Goal: Book appointment/travel/reservation

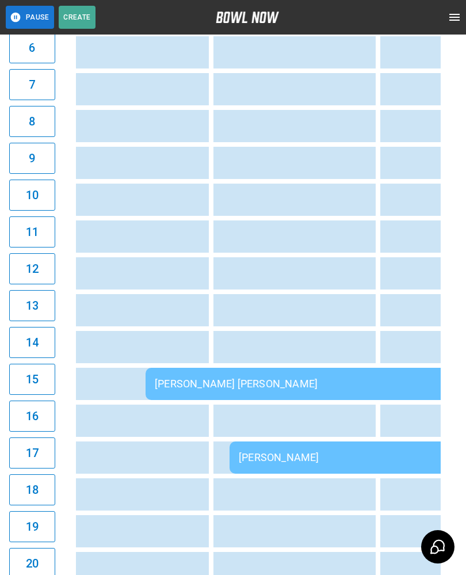
click at [400, 326] on td "sticky table" at bounding box center [416, 310] width 37 height 32
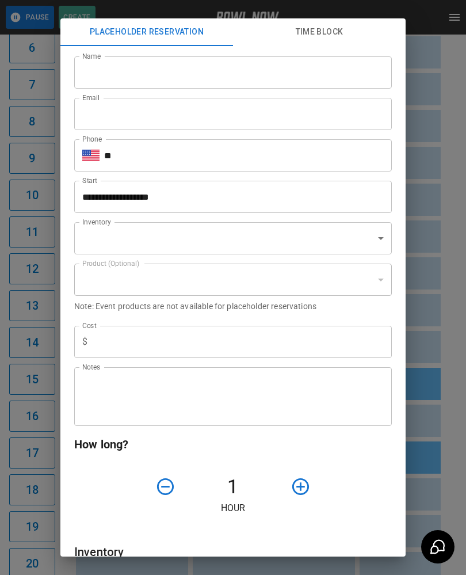
type input "**********"
click at [447, 329] on div "**********" at bounding box center [233, 287] width 466 height 575
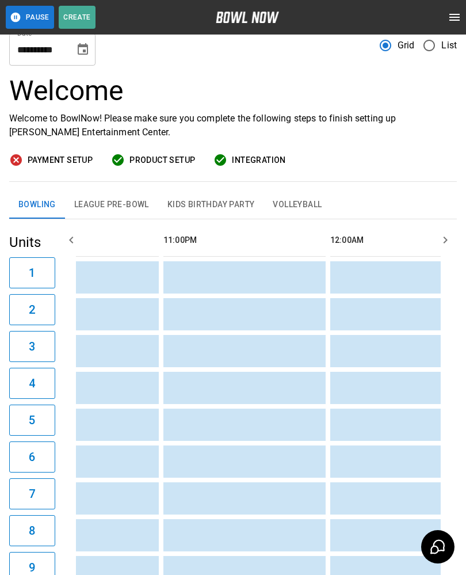
scroll to position [37, 0]
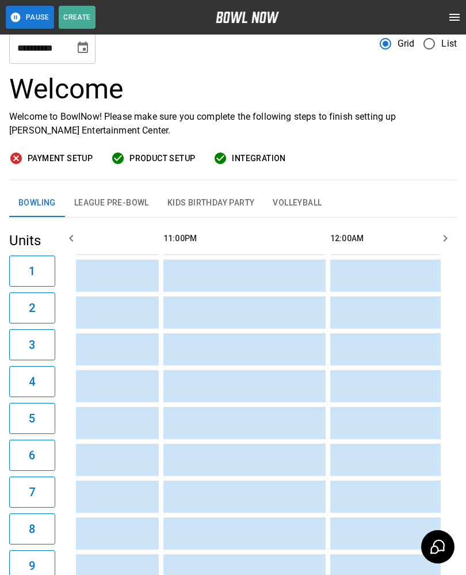
click at [83, 45] on icon "Choose date, selected date is Sep 6, 2025" at bounding box center [83, 47] width 10 height 12
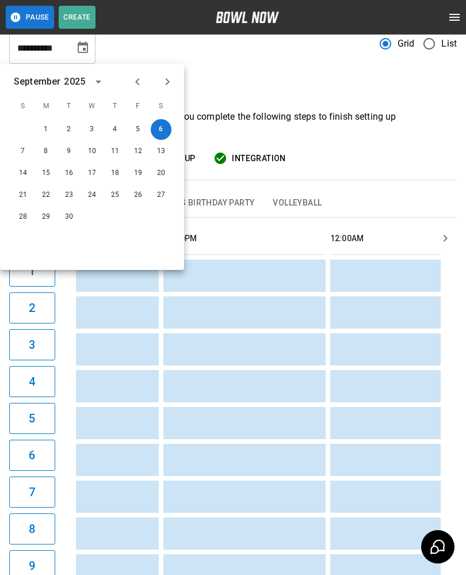
click at [75, 48] on button "Choose date, selected date is Sep 6, 2025" at bounding box center [82, 47] width 23 height 23
click at [83, 52] on icon "Choose date, selected date is Sep 6, 2025" at bounding box center [83, 47] width 10 height 12
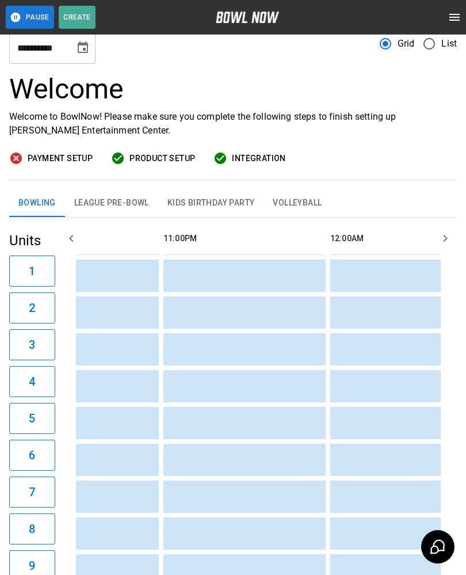
click at [205, 54] on div "**********" at bounding box center [233, 42] width 448 height 41
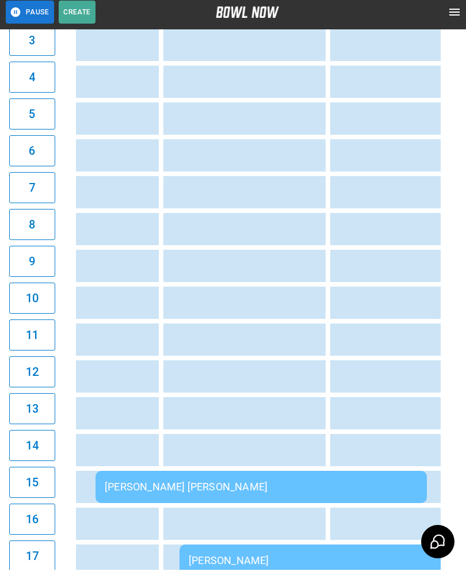
click at [181, 386] on td "sticky table" at bounding box center [198, 382] width 37 height 32
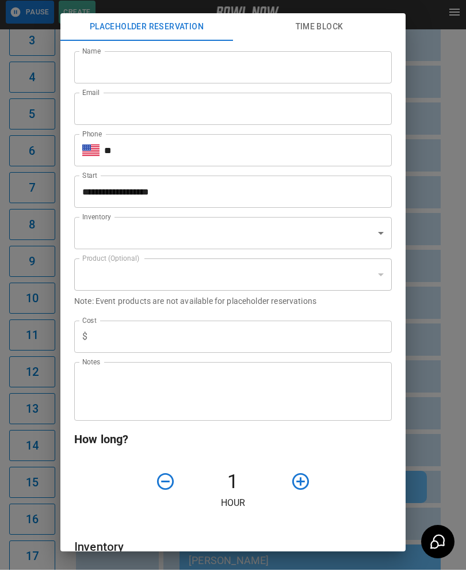
scroll to position [341, 0]
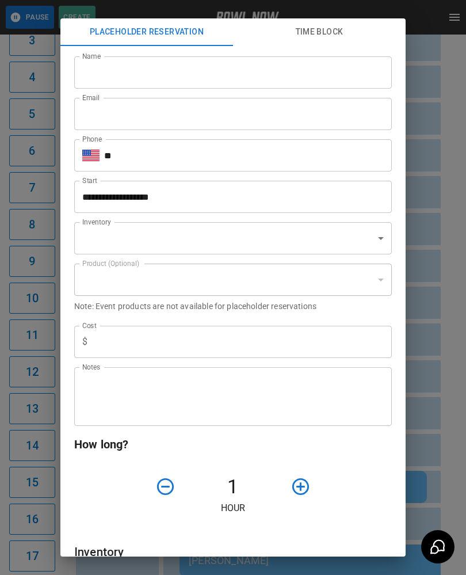
type input "**********"
click at [424, 325] on div "**********" at bounding box center [233, 287] width 466 height 575
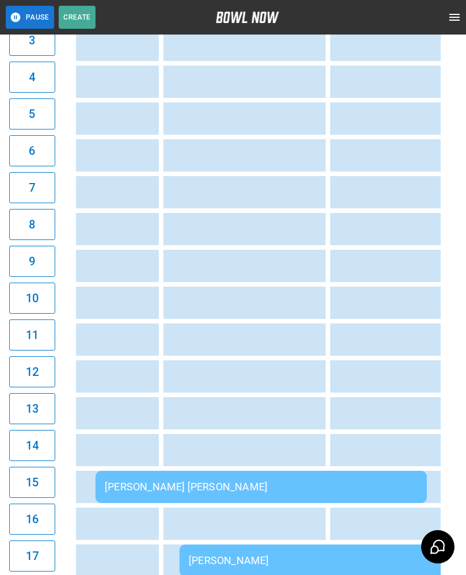
click at [323, 486] on div "[PERSON_NAME] [PERSON_NAME]" at bounding box center [261, 487] width 313 height 12
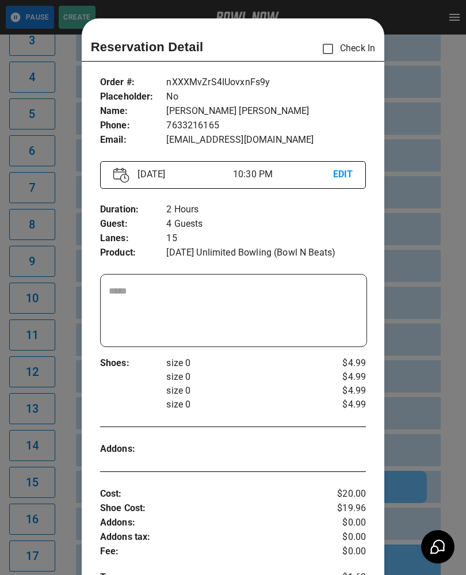
scroll to position [18, 0]
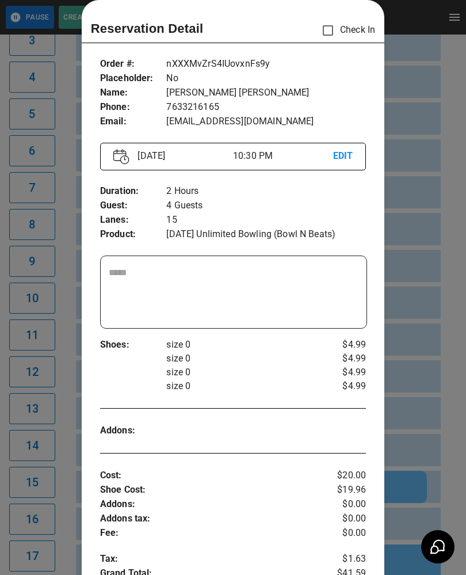
click at [425, 339] on div at bounding box center [233, 287] width 466 height 575
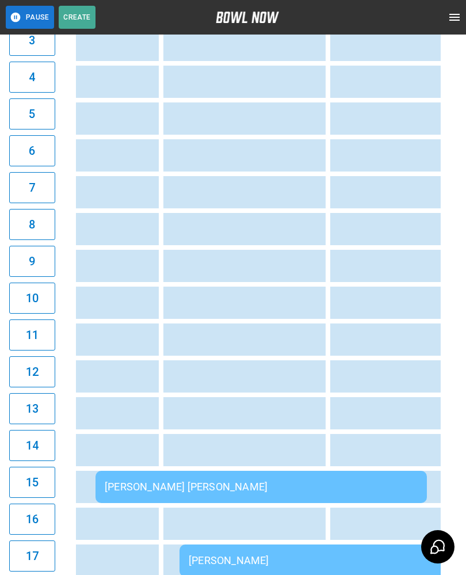
click at [183, 498] on td "[PERSON_NAME] [PERSON_NAME]" at bounding box center [262, 487] width 332 height 32
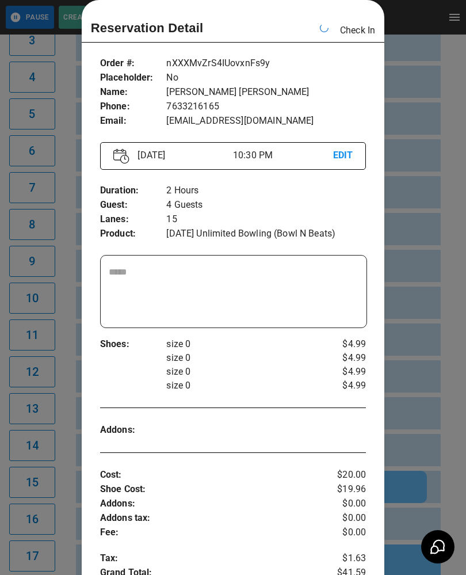
scroll to position [0, 2170]
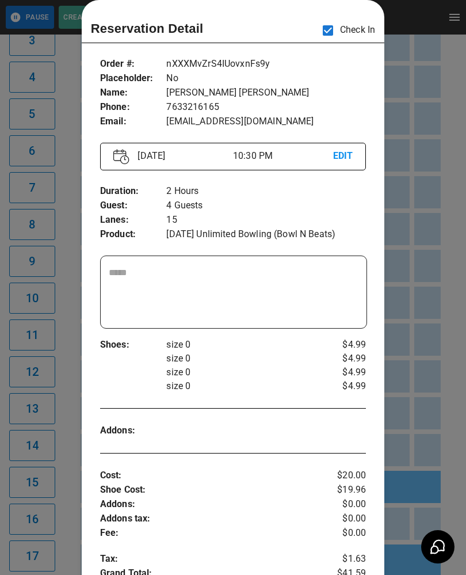
click at [27, 417] on div at bounding box center [233, 287] width 466 height 575
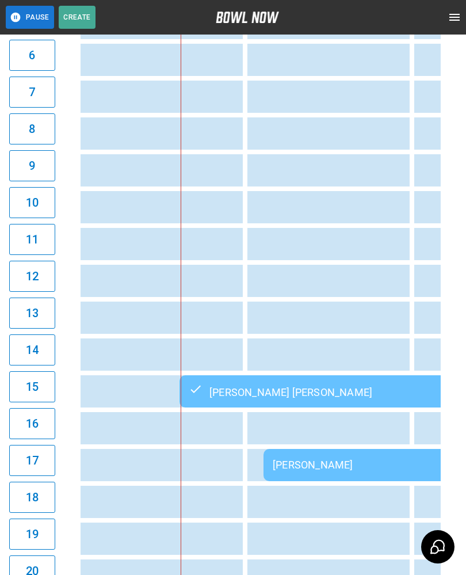
scroll to position [439, 0]
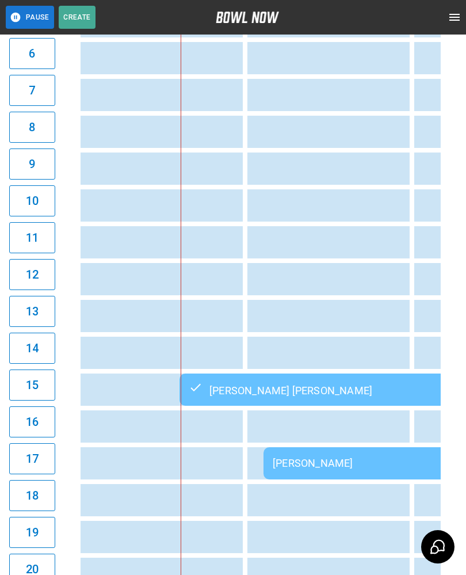
click at [354, 459] on div "[PERSON_NAME]" at bounding box center [429, 463] width 313 height 12
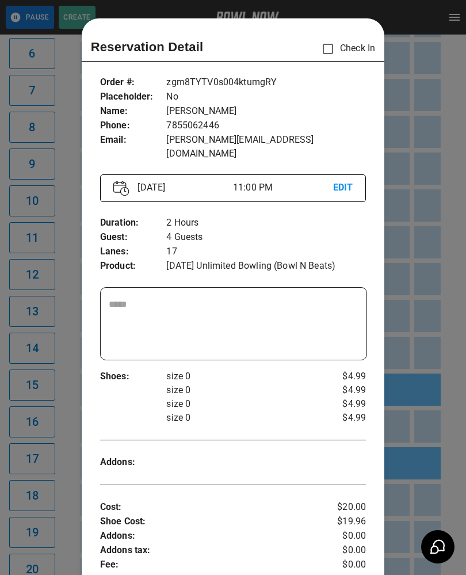
scroll to position [0, 0]
click at [340, 181] on p "EDIT" at bounding box center [343, 188] width 20 height 14
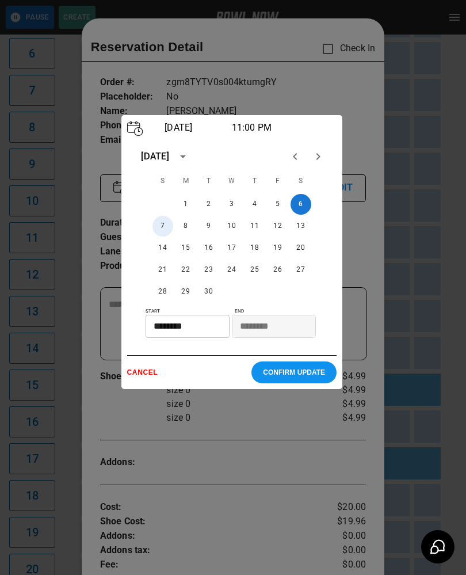
click at [163, 230] on button "7" at bounding box center [163, 226] width 21 height 21
click at [300, 376] on p "CONFIRM UPDATE" at bounding box center [294, 372] width 62 height 8
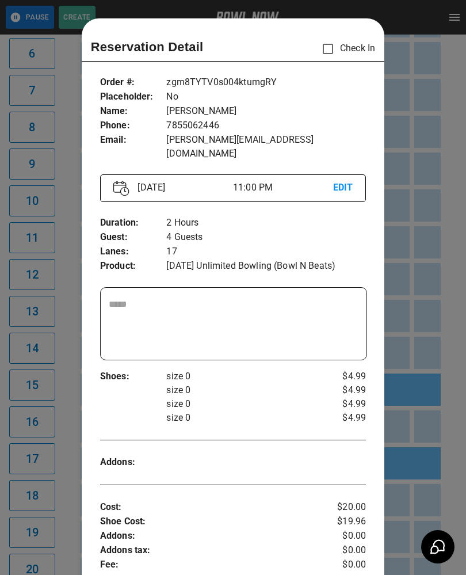
scroll to position [18, 0]
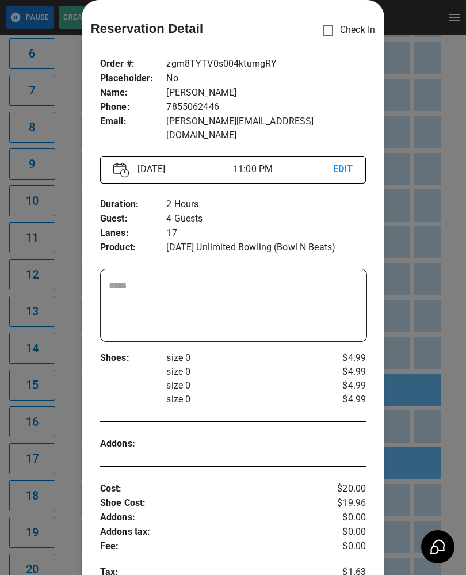
click at [410, 279] on div at bounding box center [233, 287] width 466 height 575
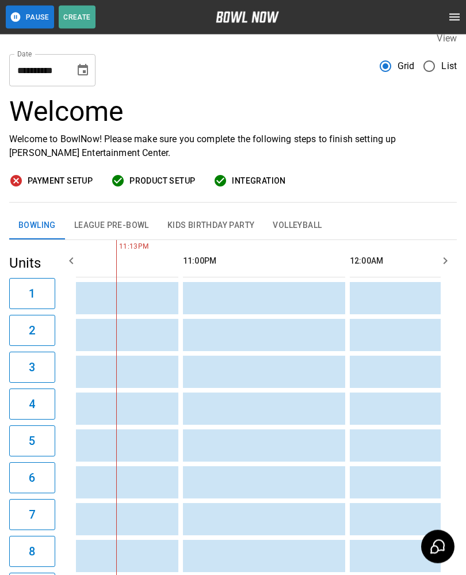
scroll to position [13, 0]
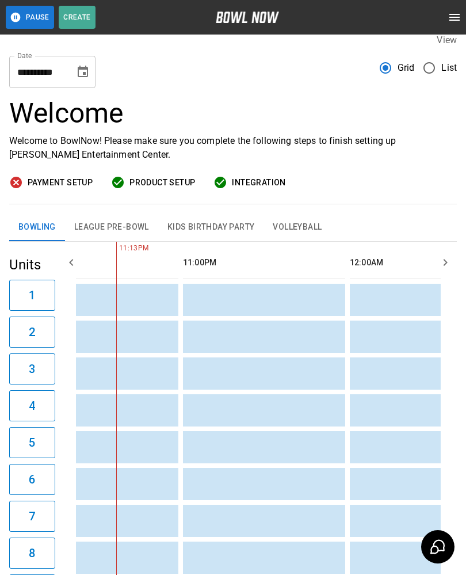
click at [81, 71] on icon "Choose date, selected date is Sep 6, 2025" at bounding box center [83, 72] width 14 height 14
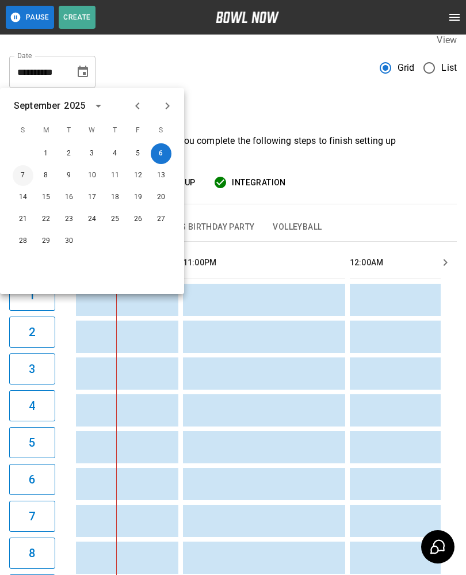
click at [21, 169] on button "7" at bounding box center [23, 175] width 21 height 21
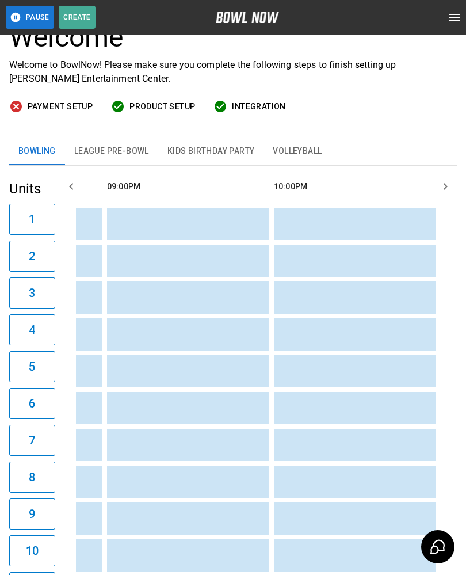
click at [84, 149] on button "League Pre-Bowl" at bounding box center [111, 152] width 93 height 28
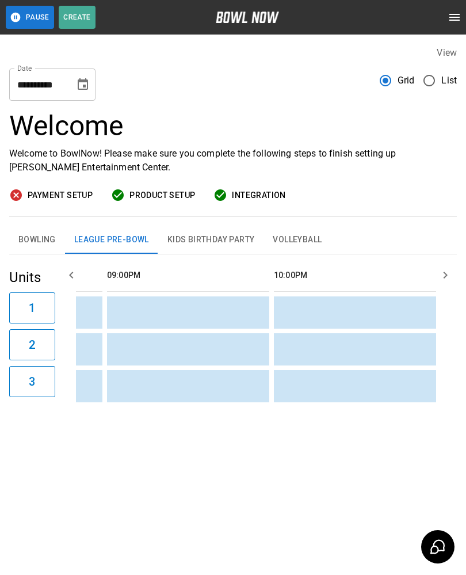
click at [33, 238] on button "Bowling" at bounding box center [37, 240] width 56 height 28
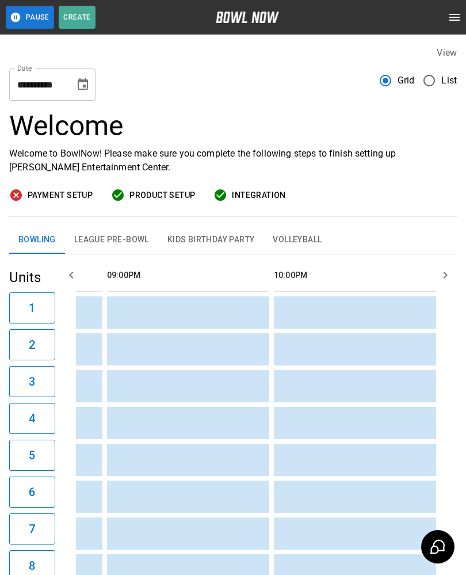
click at [78, 91] on icon "Choose date, selected date is Sep 7, 2025" at bounding box center [83, 85] width 14 height 14
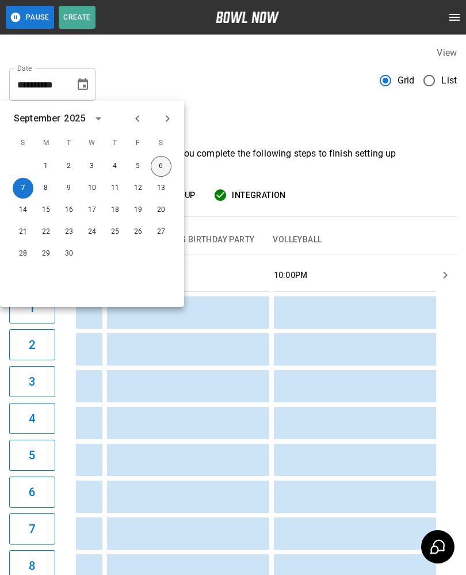
click at [158, 160] on button "6" at bounding box center [161, 166] width 21 height 21
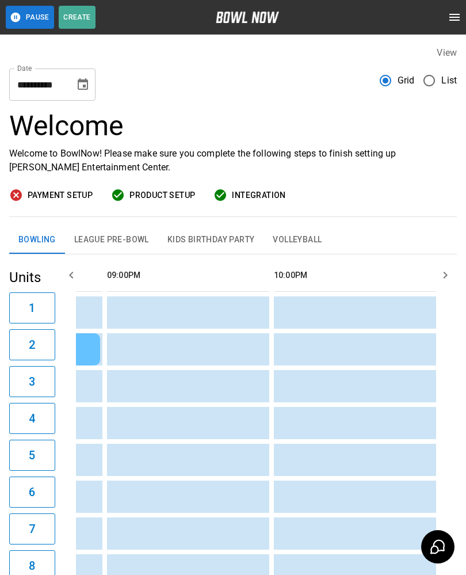
type input "**********"
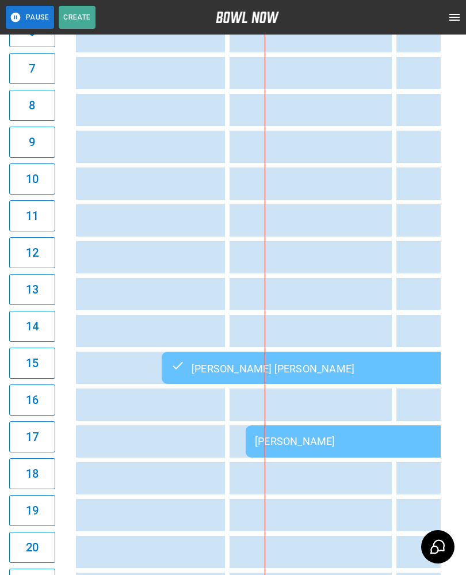
click at [383, 364] on div "[PERSON_NAME] [PERSON_NAME]" at bounding box center [327, 368] width 313 height 14
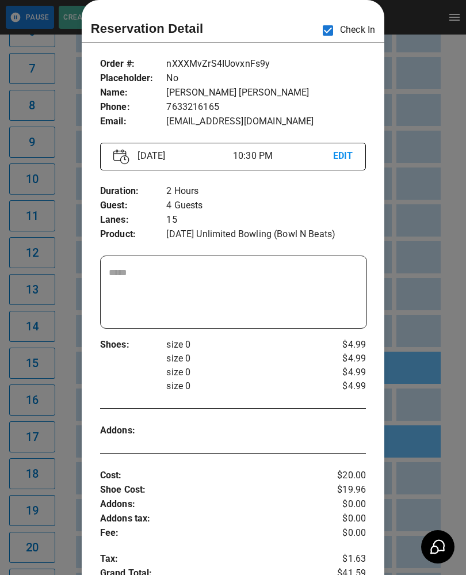
click at [341, 153] on p "EDIT" at bounding box center [343, 156] width 20 height 14
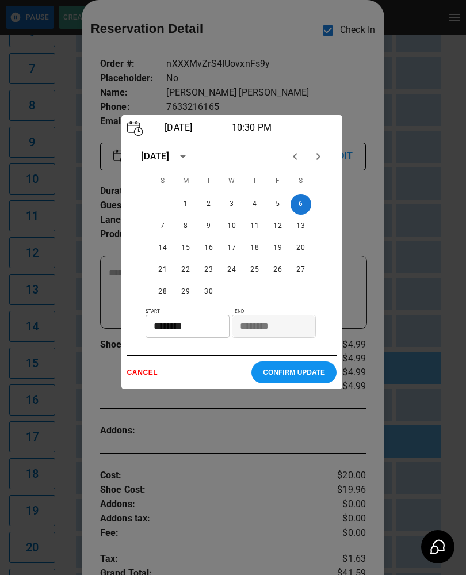
click at [150, 375] on p "CANCEL" at bounding box center [189, 372] width 125 height 8
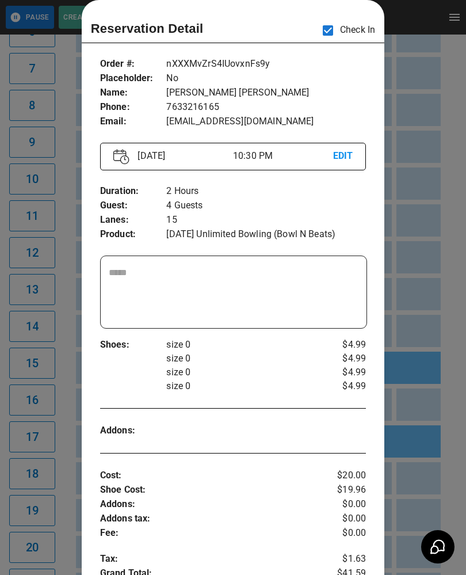
click at [413, 314] on div at bounding box center [233, 287] width 466 height 575
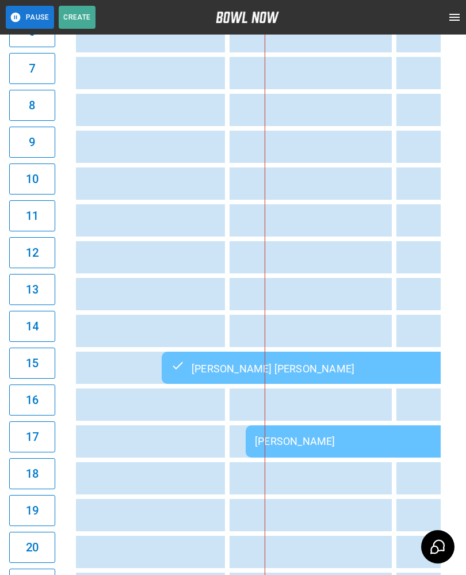
click at [383, 436] on td "[PERSON_NAME]" at bounding box center [412, 441] width 332 height 32
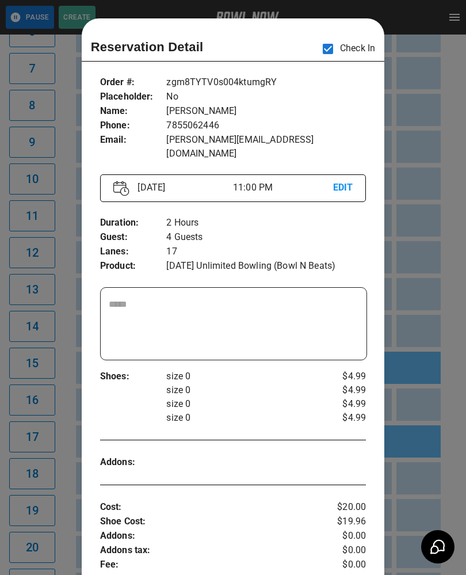
click at [340, 181] on p "EDIT" at bounding box center [343, 188] width 20 height 14
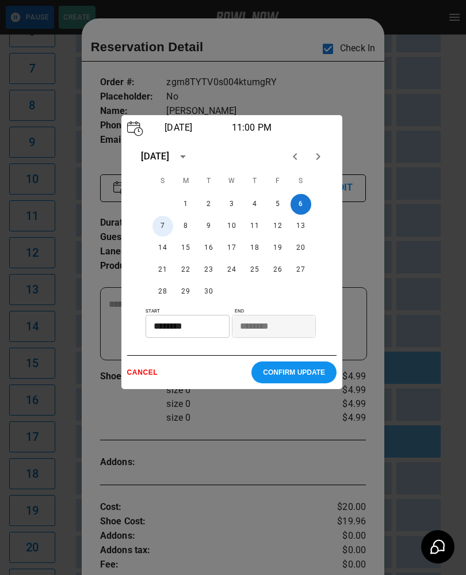
click at [163, 231] on button "7" at bounding box center [163, 226] width 21 height 21
click at [161, 330] on input "********" at bounding box center [184, 326] width 76 height 23
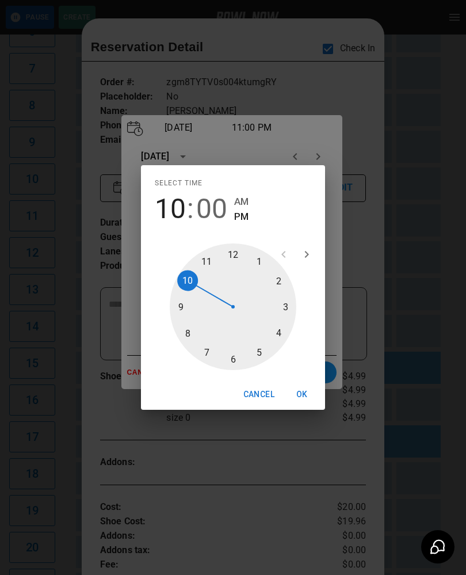
type input "********"
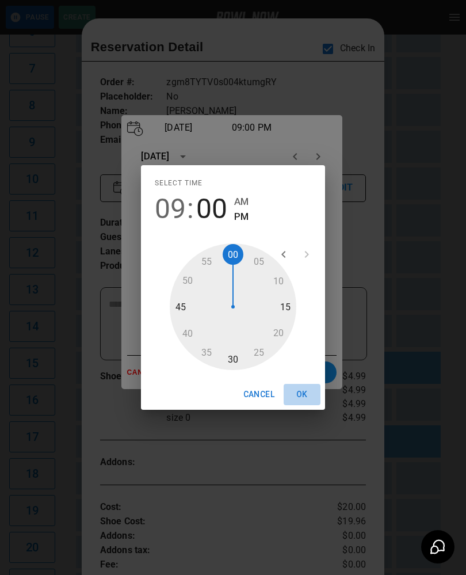
click at [301, 401] on button "OK" at bounding box center [302, 394] width 37 height 21
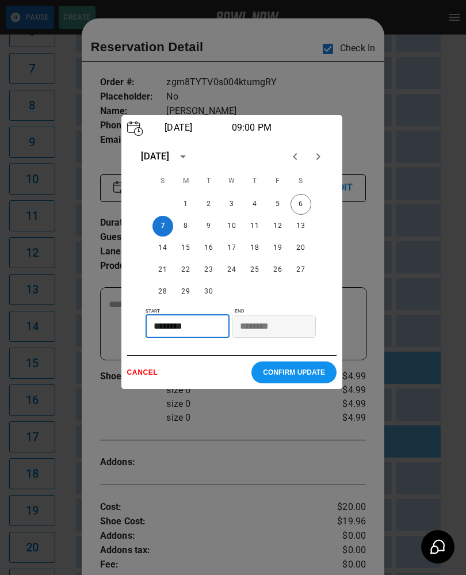
click at [309, 376] on p "CONFIRM UPDATE" at bounding box center [294, 372] width 62 height 8
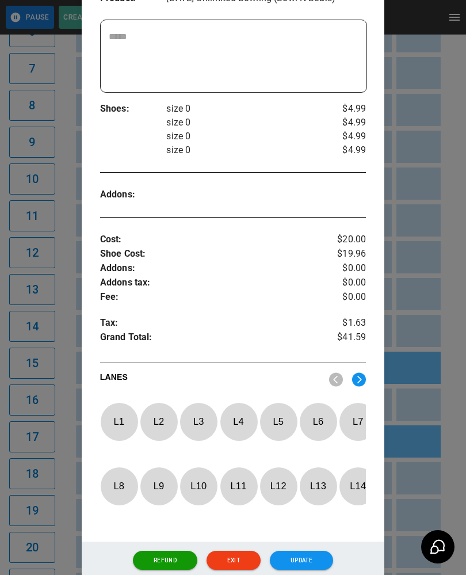
scroll to position [269, 0]
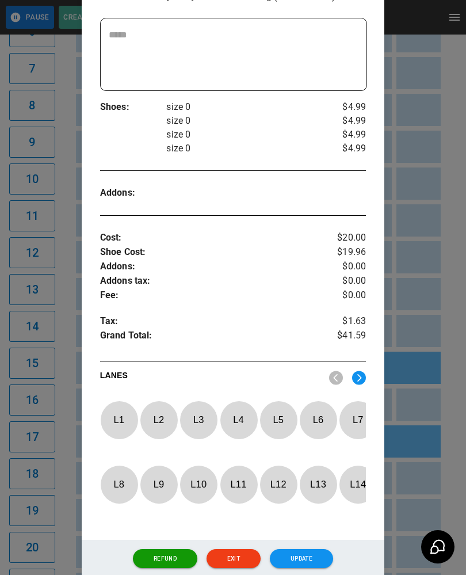
click at [311, 554] on button "Update" at bounding box center [301, 559] width 63 height 20
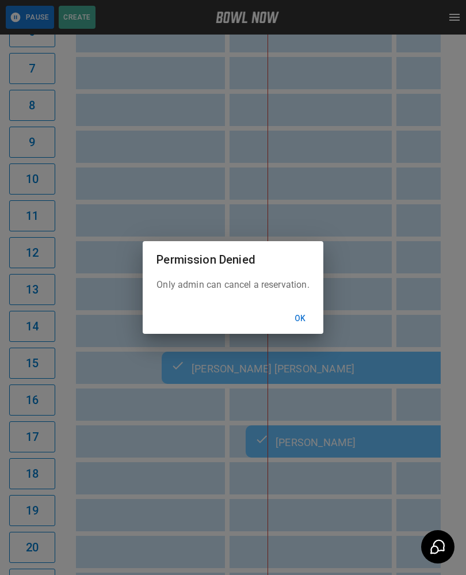
click at [292, 325] on button "Ok" at bounding box center [300, 318] width 37 height 21
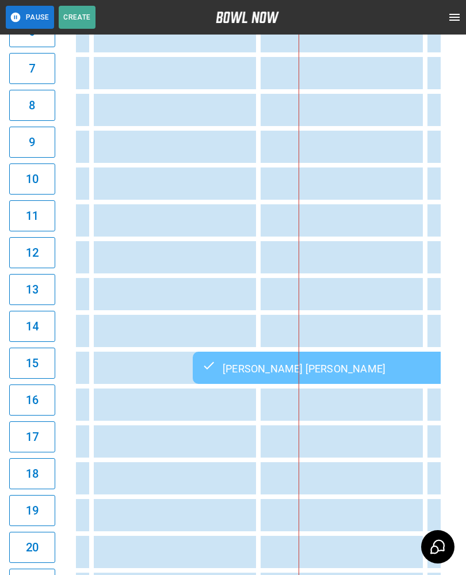
scroll to position [0, 2116]
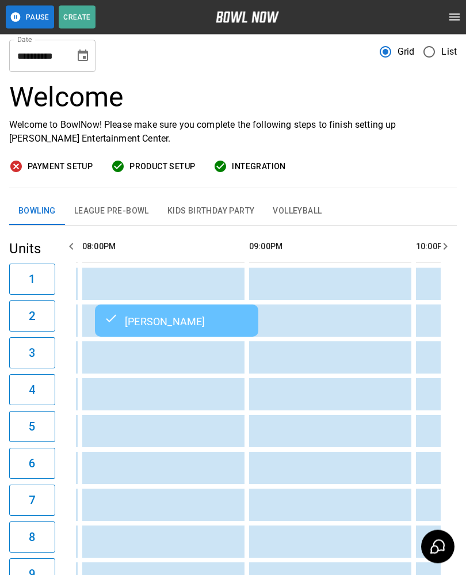
click at [79, 52] on icon "Choose date, selected date is Sep 6, 2025" at bounding box center [83, 56] width 10 height 12
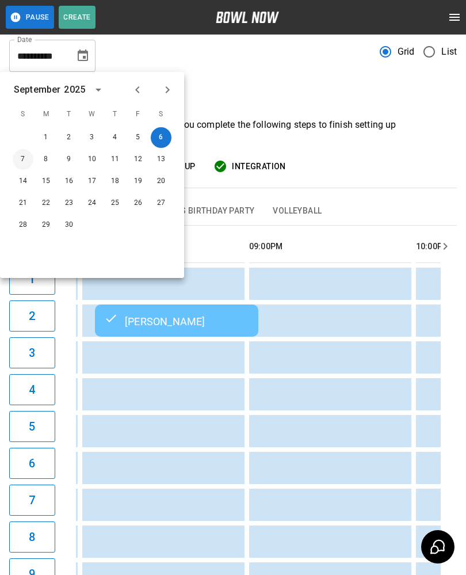
click at [21, 155] on button "7" at bounding box center [23, 159] width 21 height 21
type input "**********"
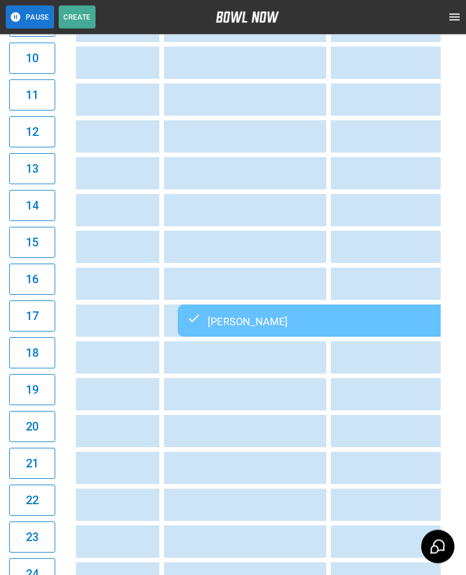
click at [362, 321] on div "[PERSON_NAME]" at bounding box center [343, 321] width 313 height 14
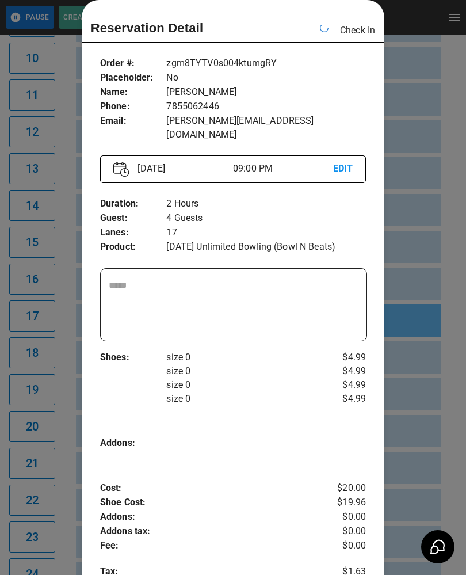
click at [417, 79] on div at bounding box center [233, 287] width 466 height 575
